Goal: Task Accomplishment & Management: Manage account settings

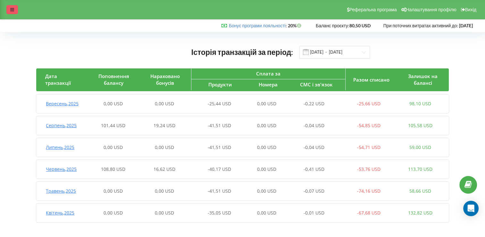
click at [12, 9] on icon at bounding box center [12, 9] width 4 height 4
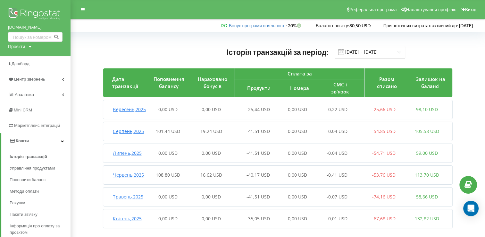
click at [31, 139] on link "Кошти" at bounding box center [35, 140] width 69 height 15
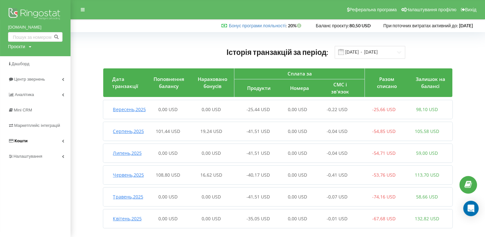
click at [26, 138] on span "Кошти" at bounding box center [18, 141] width 20 height 6
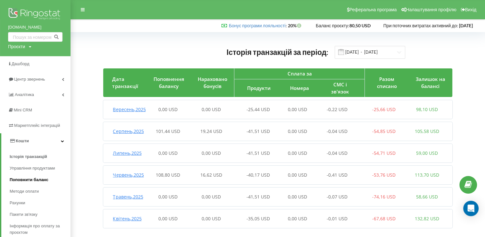
click at [33, 179] on span "Поповнити баланс" at bounding box center [29, 179] width 39 height 6
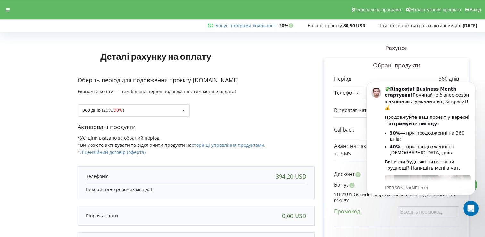
click at [472, 40] on div "Рахунок Обрані продукти Період 360 днів 394,20 USD 0,00 USD 327,79 USD 87,79 US…" at bounding box center [397, 188] width 164 height 309
click at [32, 51] on form "Деталі рахунку на оплату Оберіть період для подовження проєкту [DOMAIN_NAME] Ек…" at bounding box center [243, 188] width 472 height 309
click at [472, 45] on p "Рахунок" at bounding box center [397, 48] width 164 height 8
click at [474, 86] on button "Dismiss notification" at bounding box center [474, 84] width 8 height 8
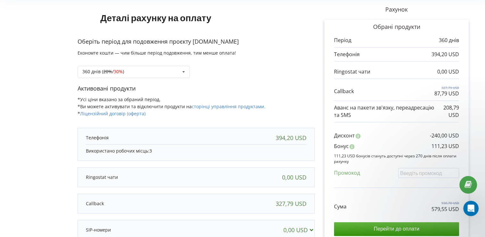
scroll to position [48, 0]
